Goal: Transaction & Acquisition: Purchase product/service

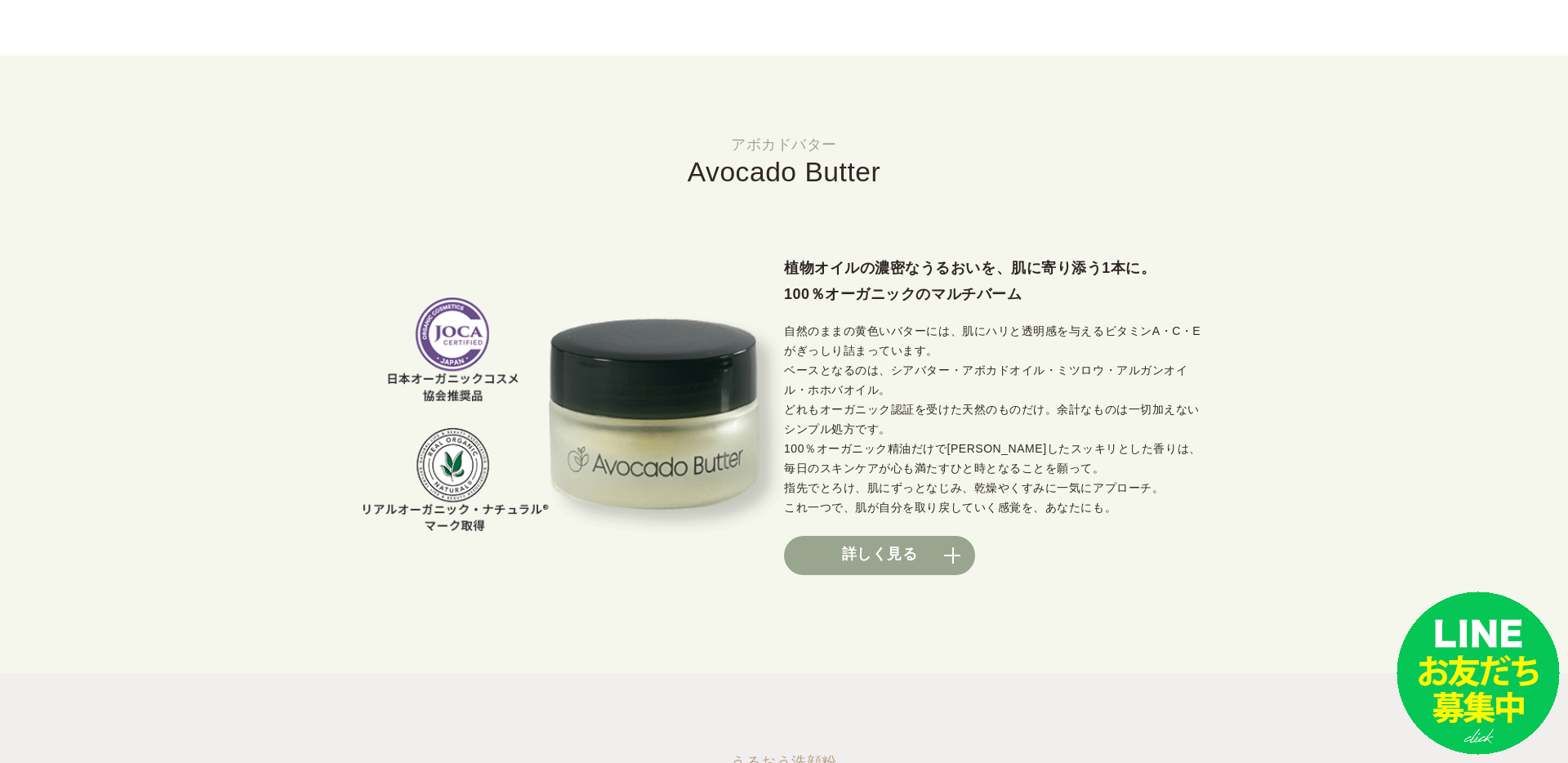
scroll to position [1056, 0]
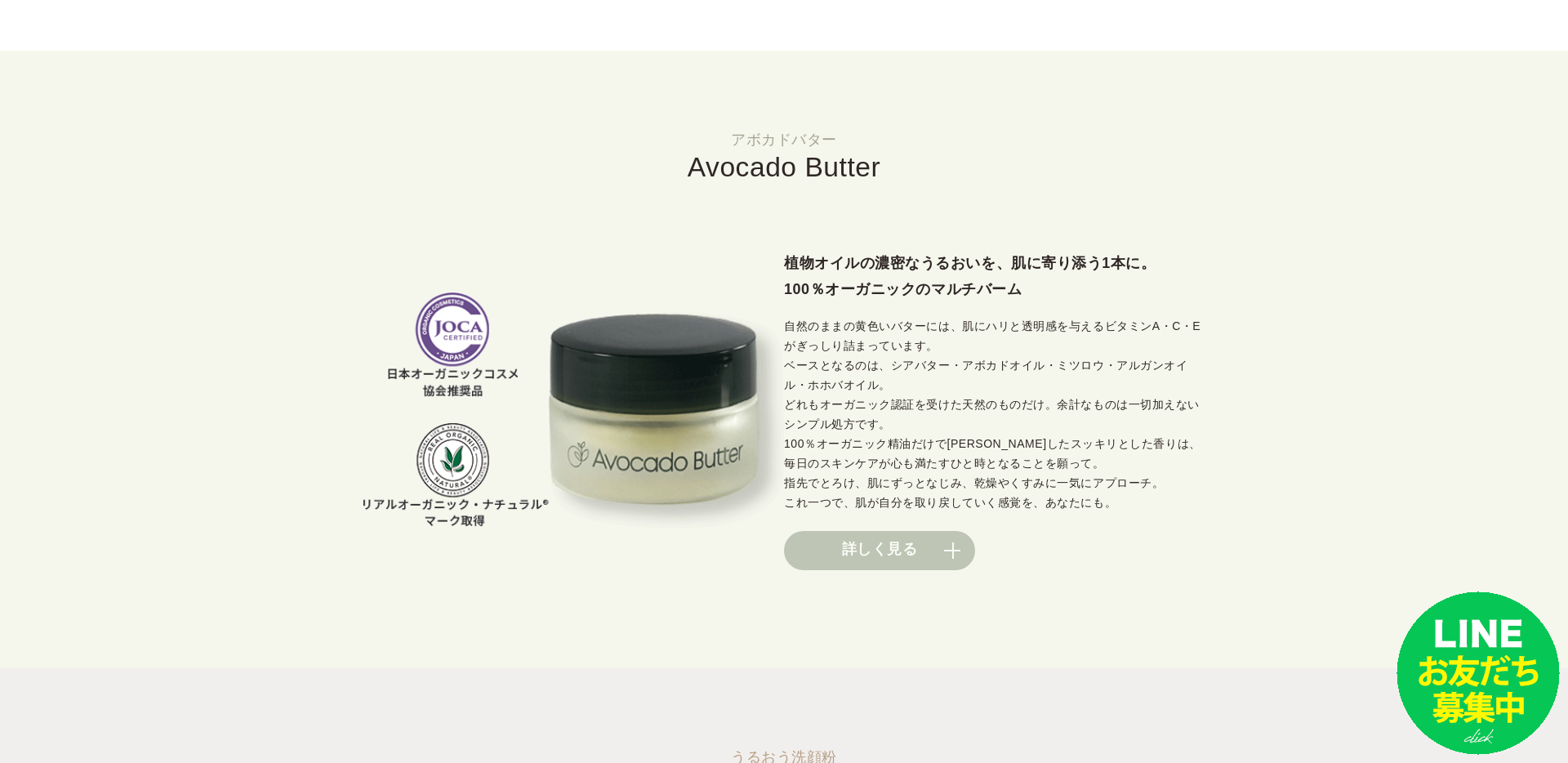
click at [951, 546] on link "詳しく見る" at bounding box center [879, 550] width 191 height 39
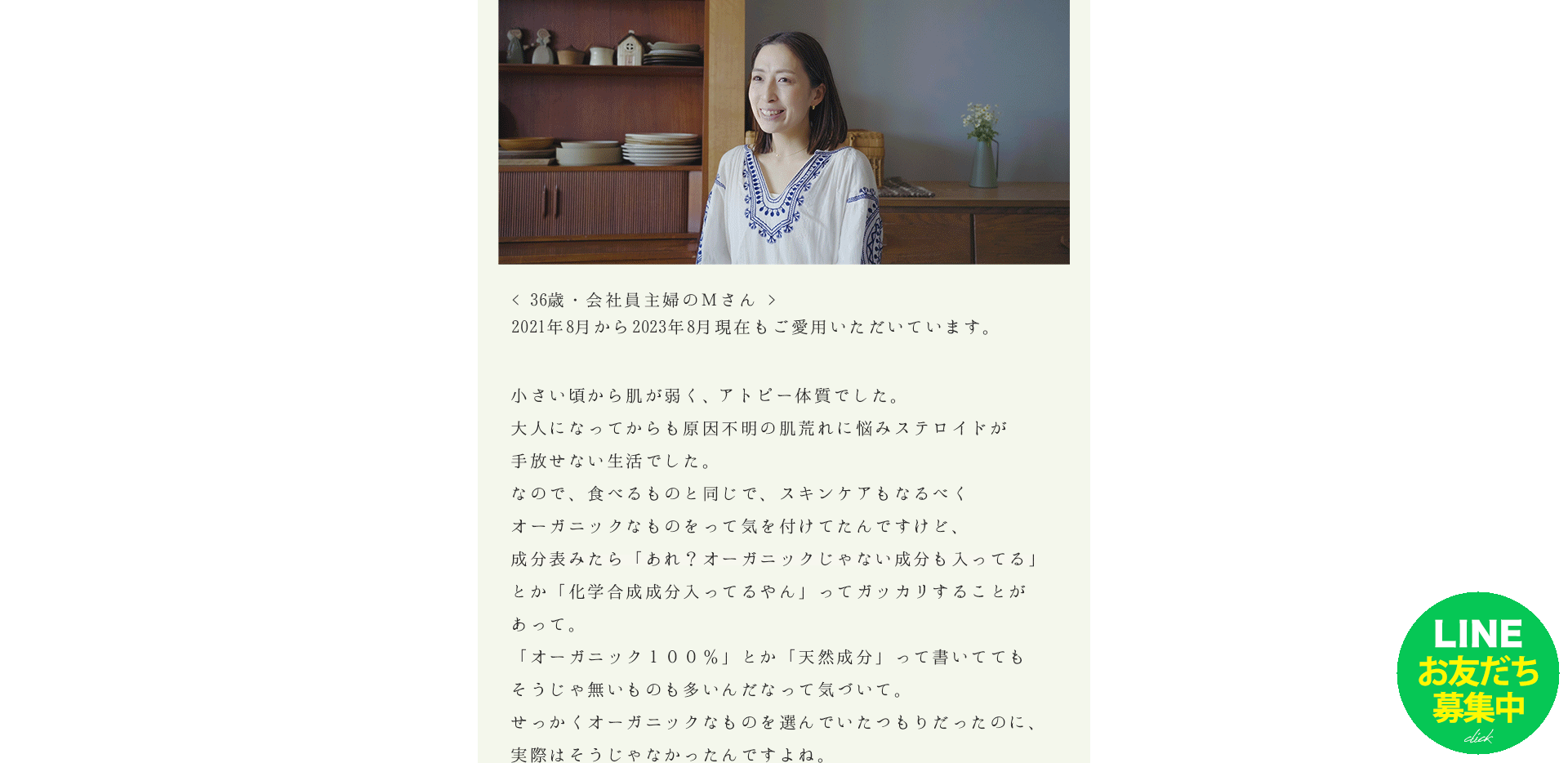
scroll to position [9809, 0]
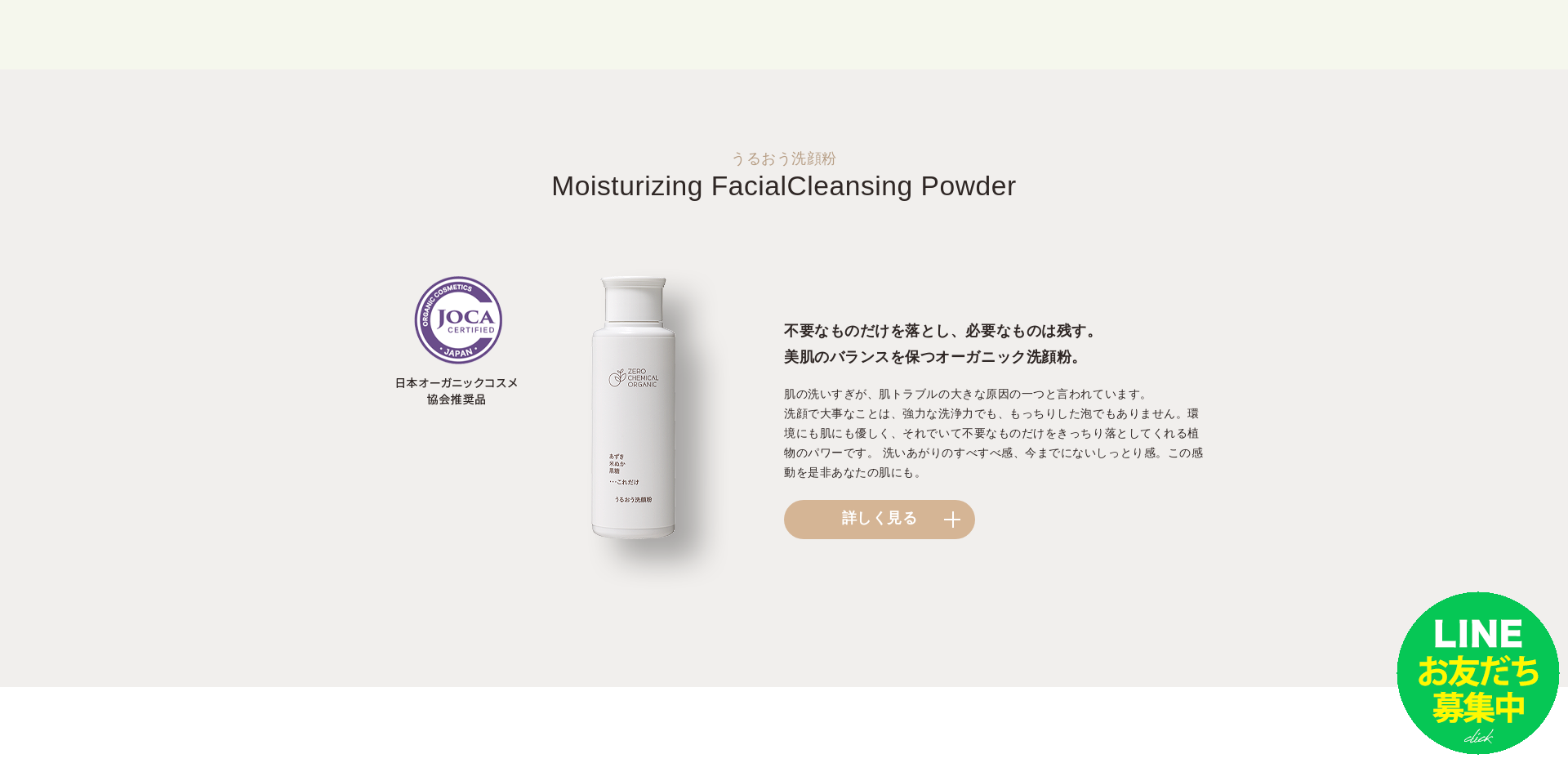
scroll to position [1842, 0]
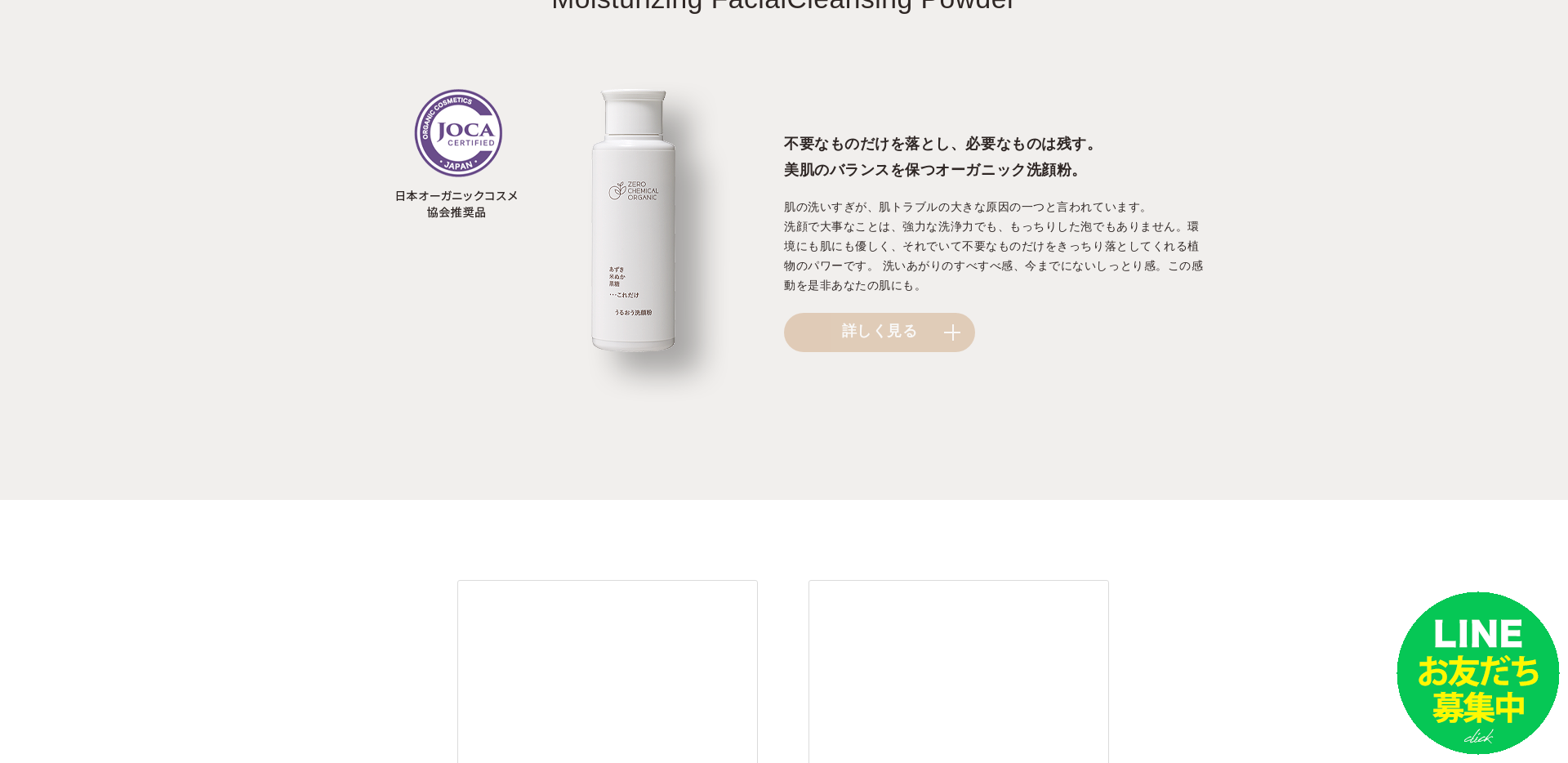
click at [930, 318] on link "詳しく見る" at bounding box center [879, 332] width 191 height 39
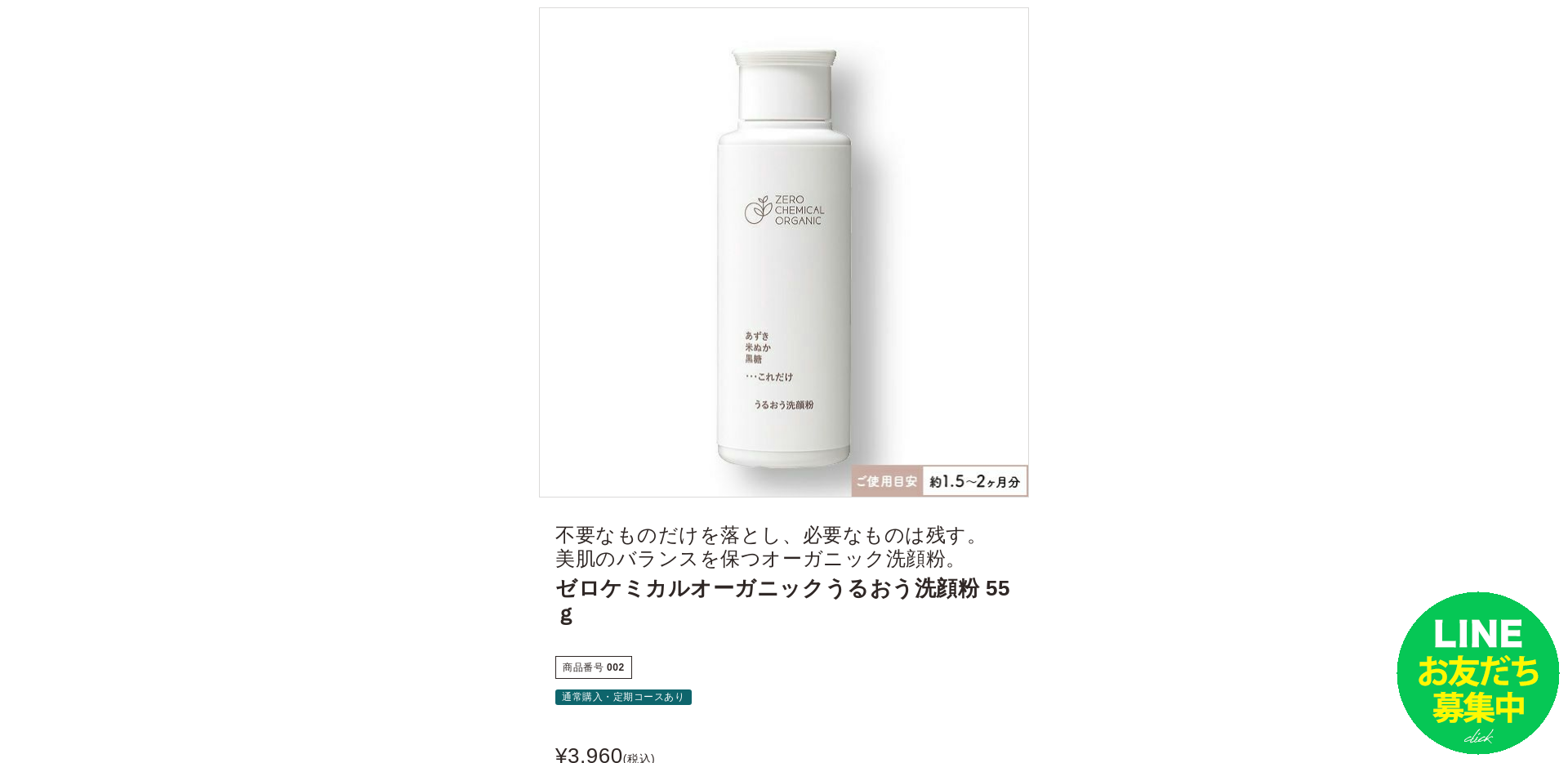
scroll to position [354, 0]
